Goal: Find specific page/section: Find specific page/section

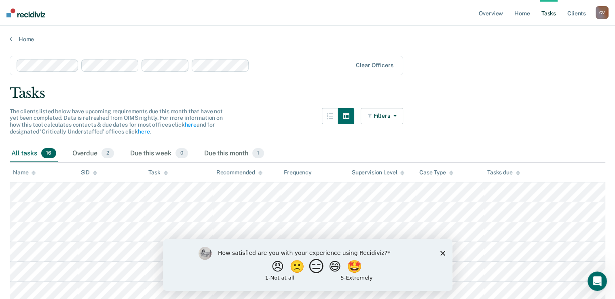
click at [318, 266] on button "😑" at bounding box center [317, 266] width 19 height 16
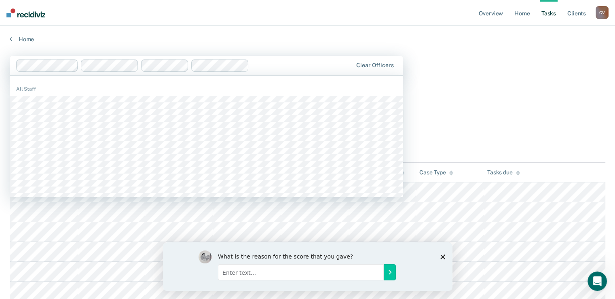
click at [266, 64] on div at bounding box center [302, 65] width 100 height 9
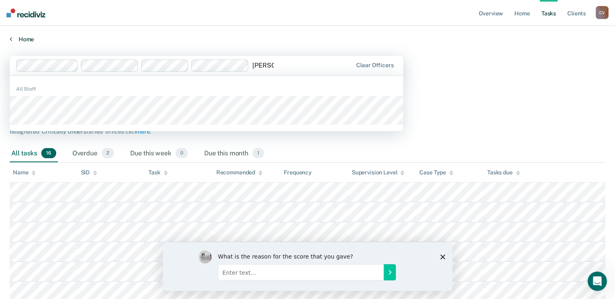
type input "[PERSON_NAME]"
click at [244, 38] on link "Home" at bounding box center [308, 39] width 596 height 7
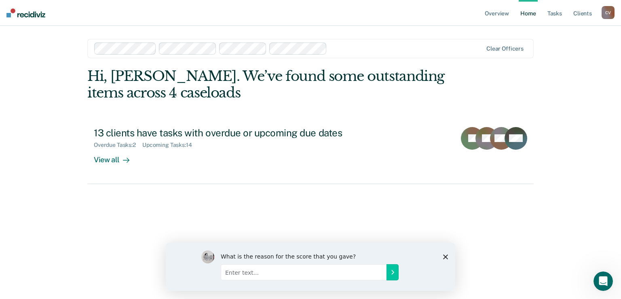
click at [57, 84] on div "Overview Home Tasks Client s [PERSON_NAME] C V Profile How it works Log Out Cle…" at bounding box center [310, 149] width 621 height 299
click at [507, 17] on link "Overview" at bounding box center [498, 13] width 28 height 26
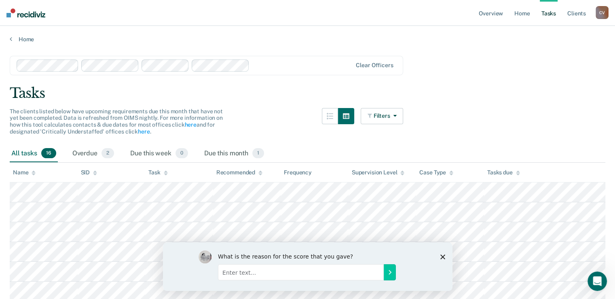
click at [443, 255] on polygon "Close survey" at bounding box center [442, 256] width 5 height 5
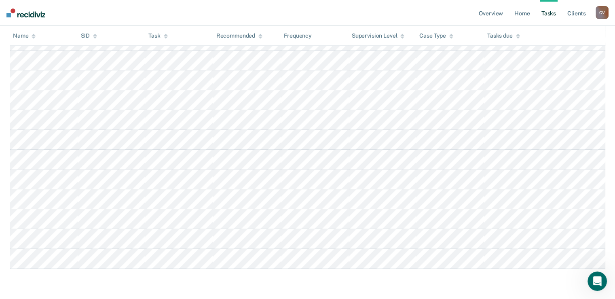
scroll to position [236, 0]
